Goal: Navigation & Orientation: Find specific page/section

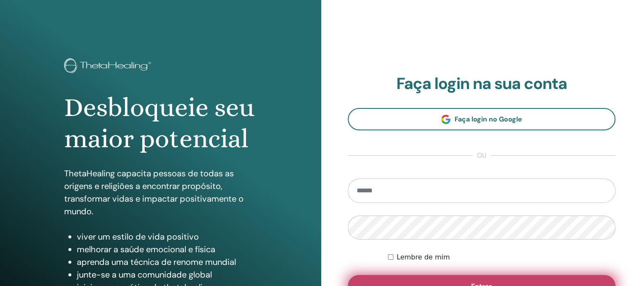
type input "**********"
click at [526, 281] on button "Entrar" at bounding box center [482, 286] width 268 height 22
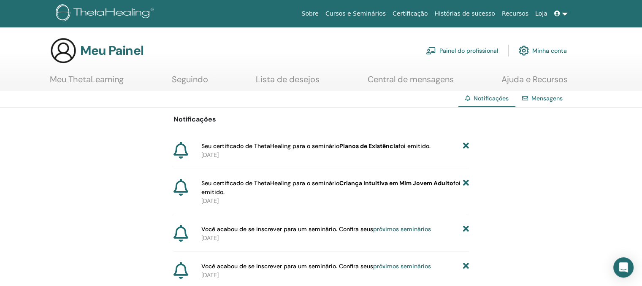
click at [464, 229] on icon at bounding box center [465, 229] width 6 height 9
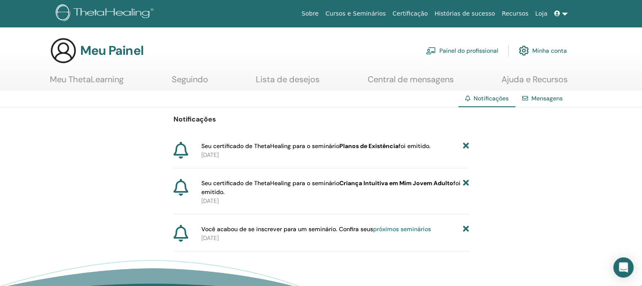
click at [465, 228] on icon at bounding box center [465, 229] width 6 height 9
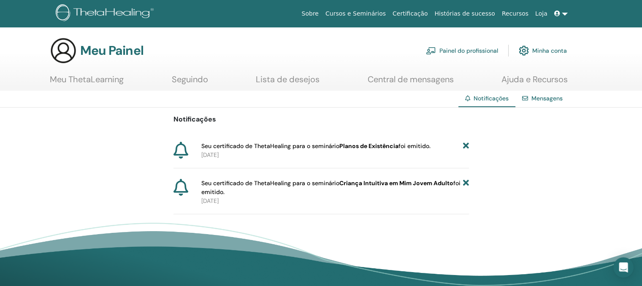
click at [267, 78] on font "Lista de desejos" at bounding box center [288, 79] width 64 height 11
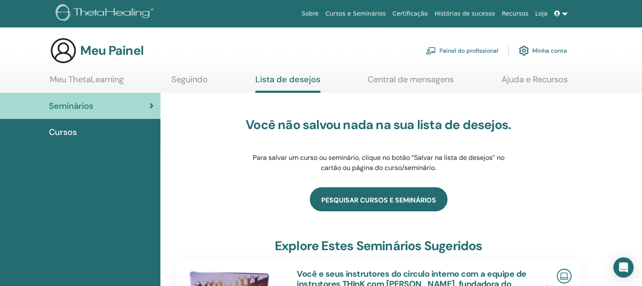
click at [349, 196] on link "pesquisar cursos e seminários" at bounding box center [379, 199] width 138 height 24
click at [373, 198] on link "pesquisar cursos e seminários" at bounding box center [379, 199] width 138 height 24
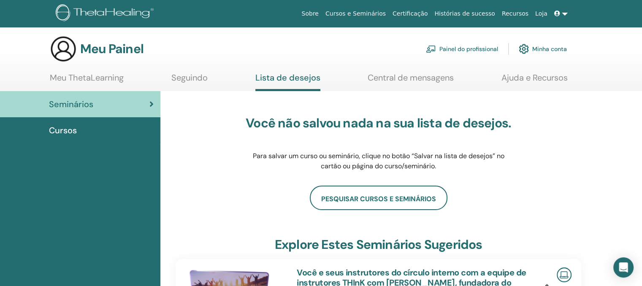
scroll to position [0, 0]
